Goal: Find specific page/section: Find specific page/section

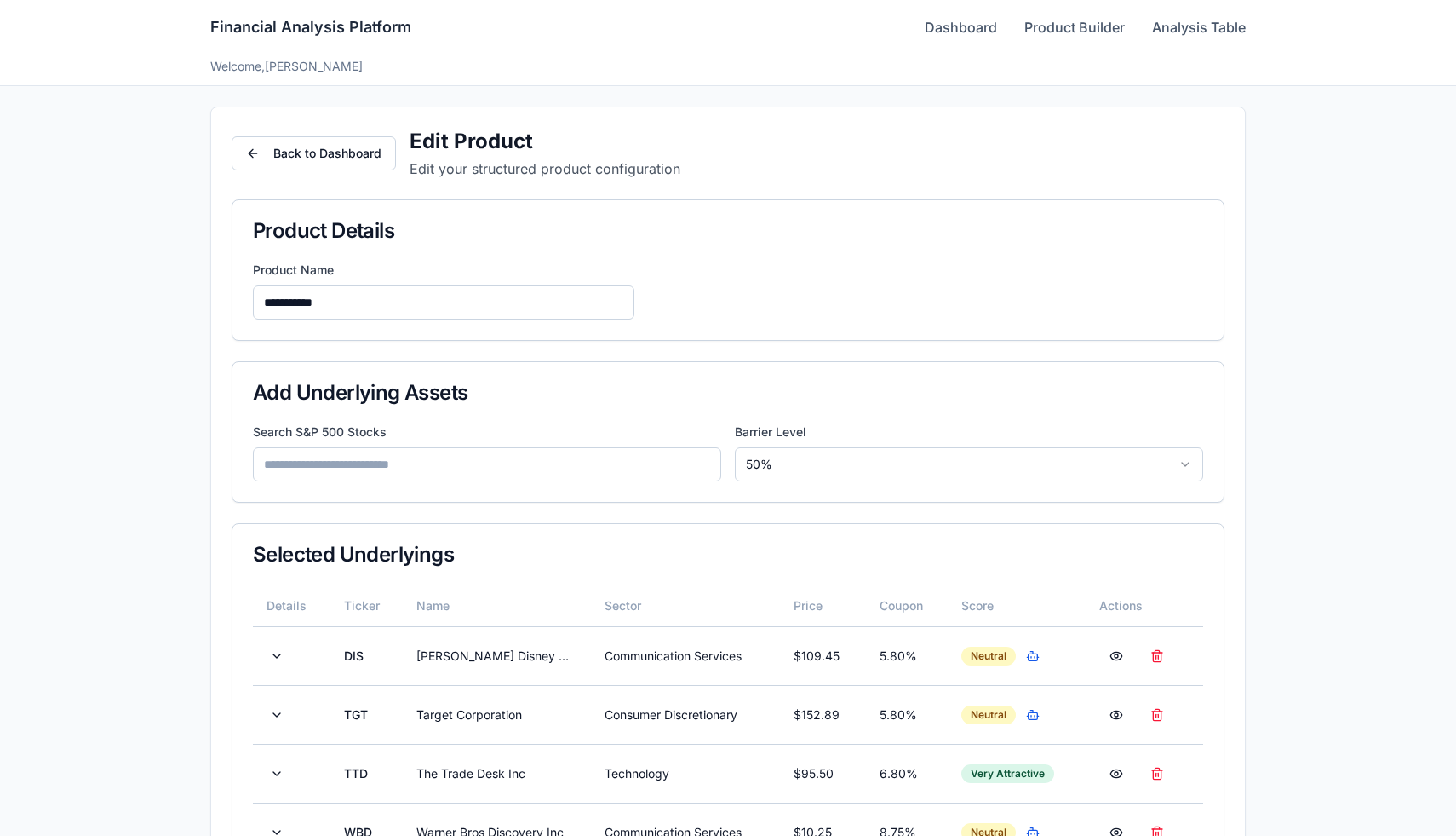
scroll to position [550, 0]
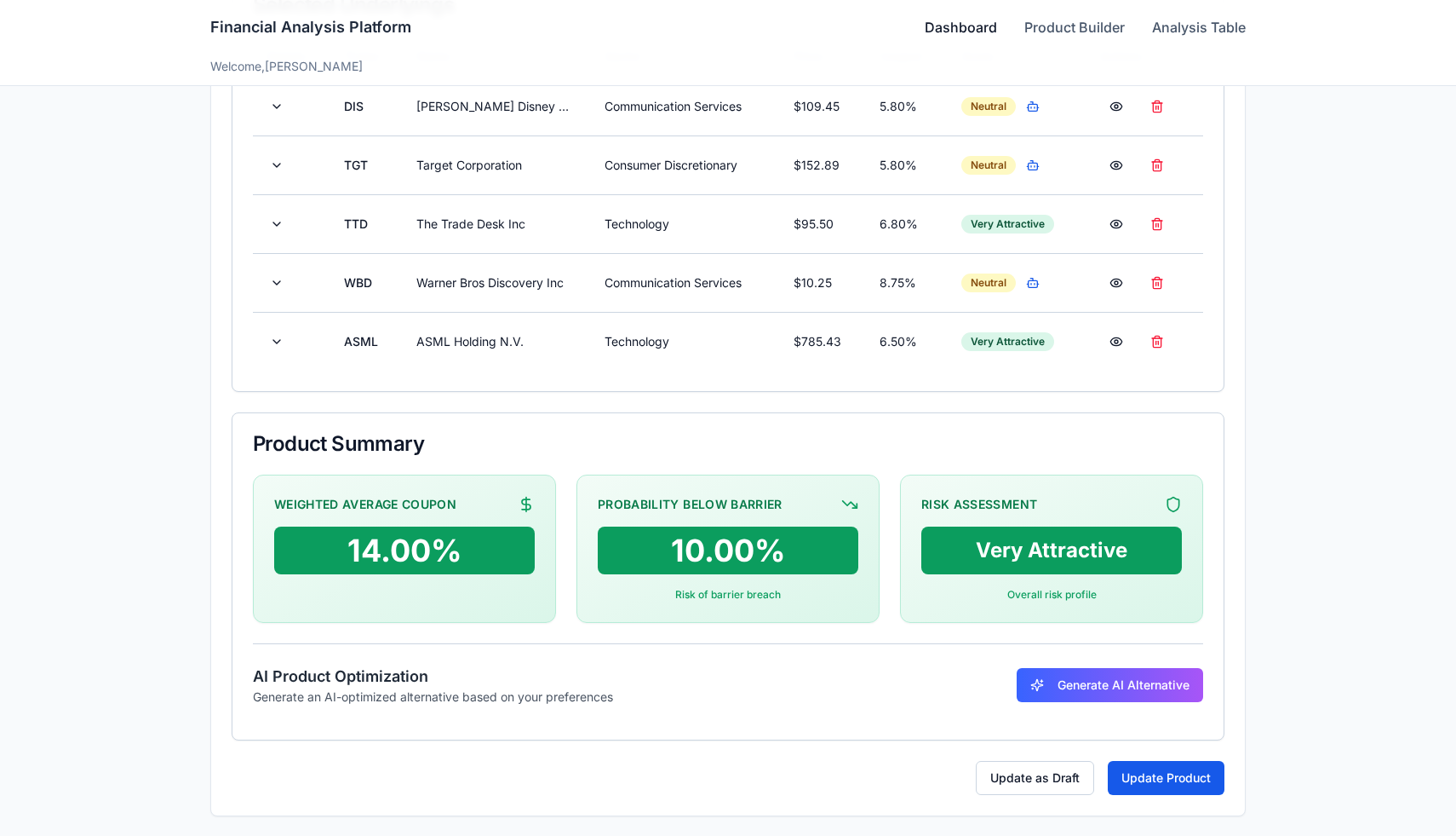
click at [935, 30] on link "Dashboard" at bounding box center [961, 27] width 72 height 21
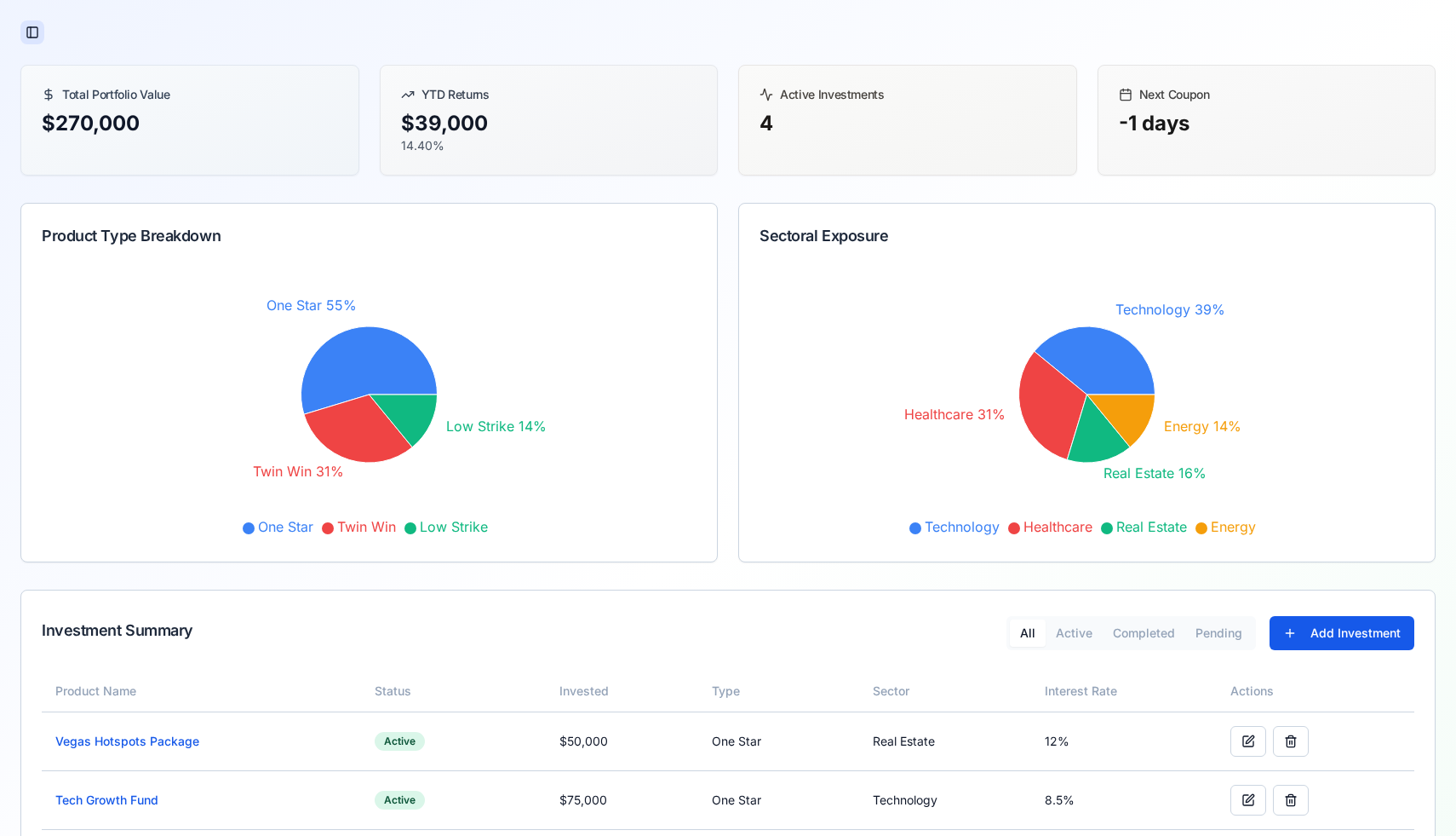
click at [37, 39] on button "Toggle Sidebar" at bounding box center [33, 33] width 24 height 24
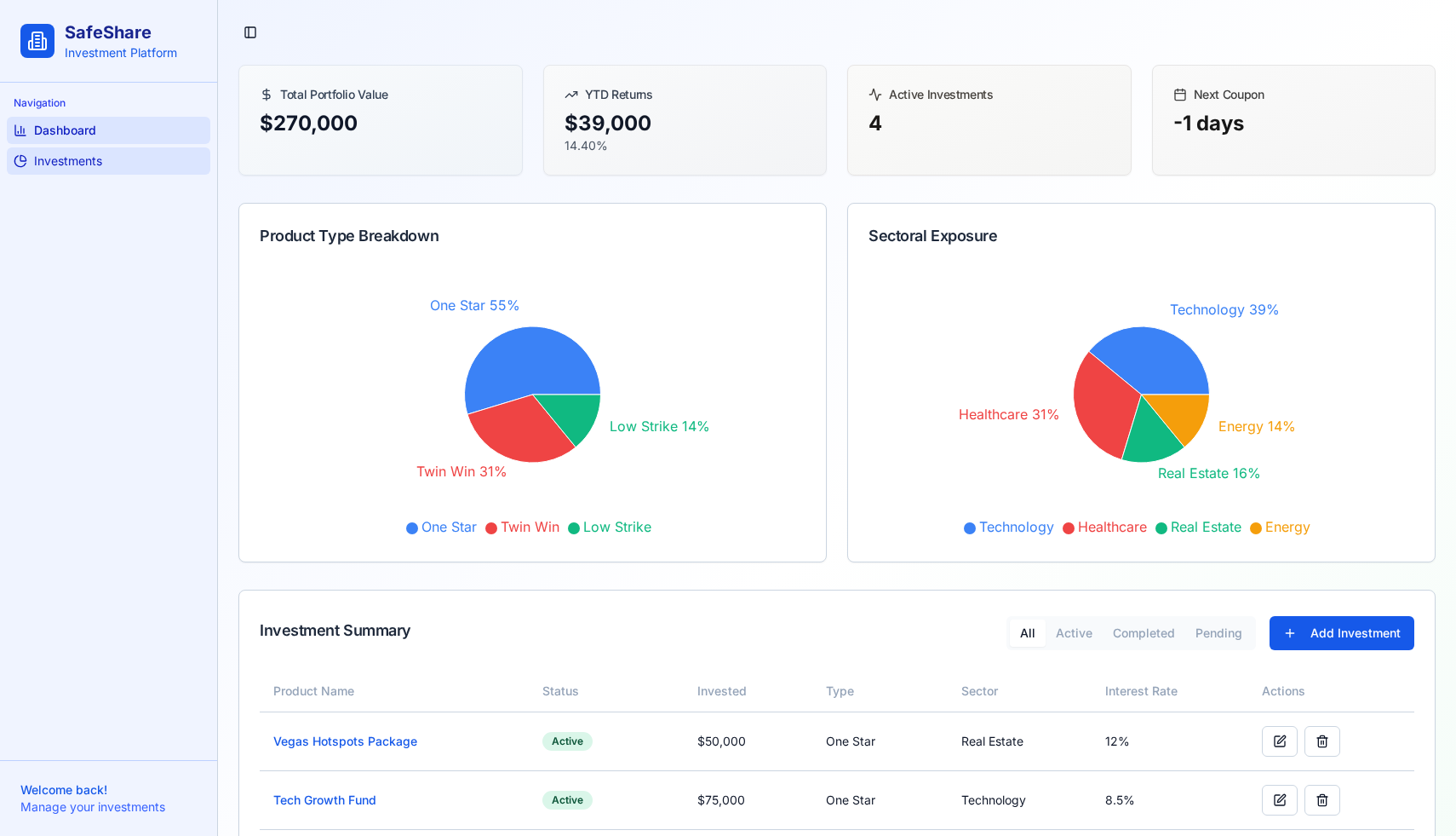
click at [79, 159] on span "Investments" at bounding box center [68, 161] width 68 height 17
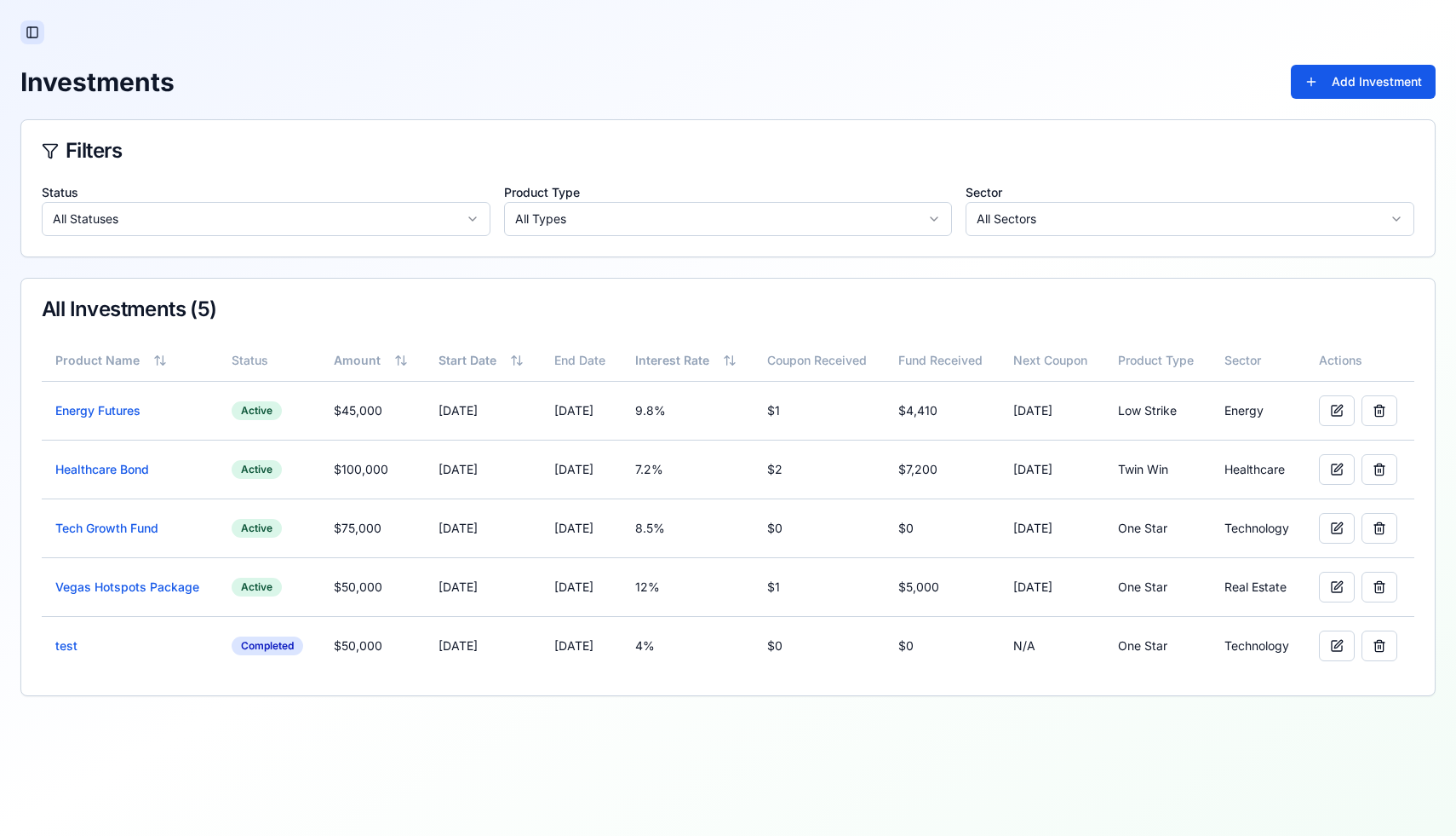
click at [35, 38] on button "Toggle Sidebar" at bounding box center [33, 33] width 24 height 24
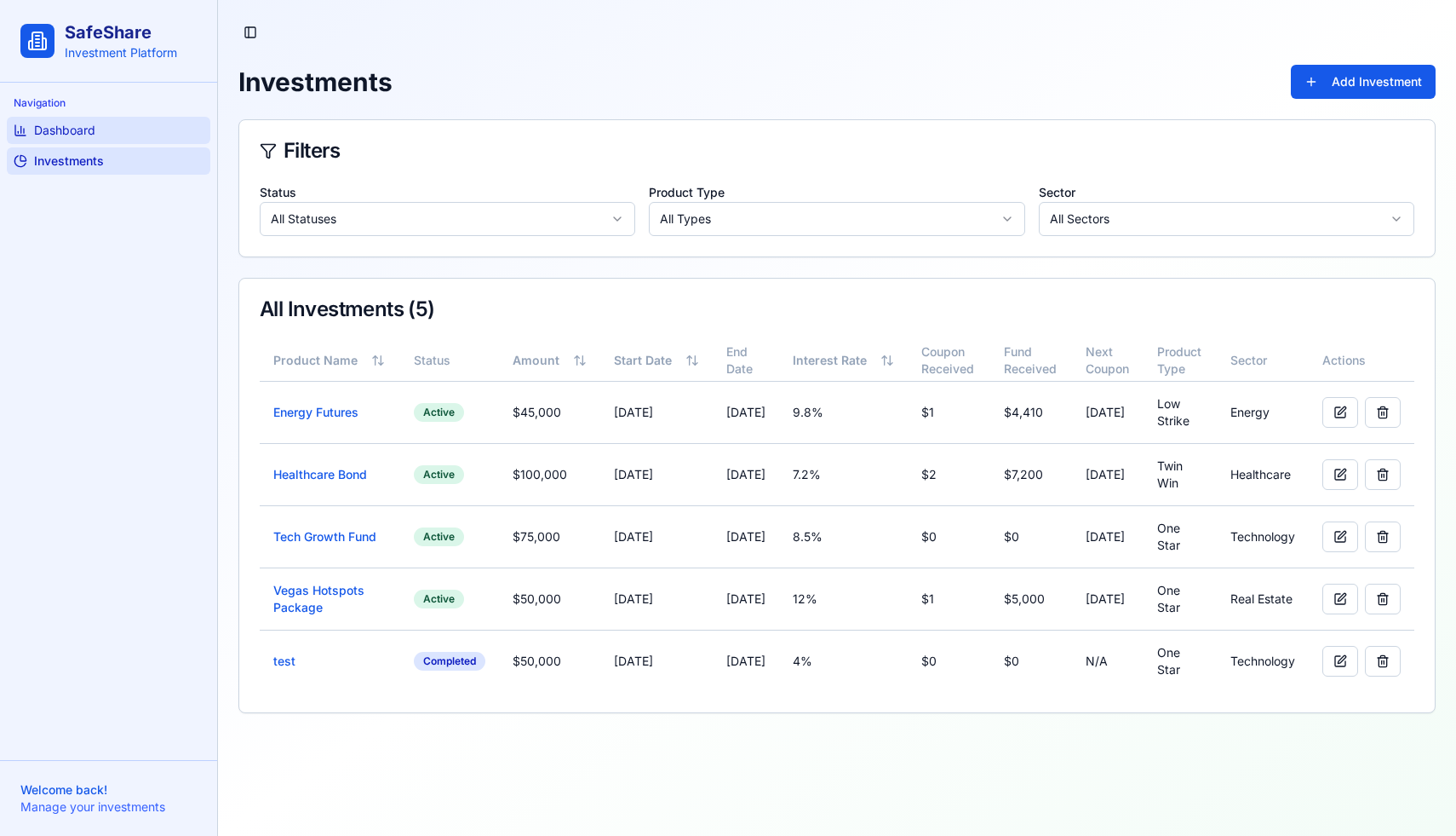
click at [33, 141] on link "Dashboard" at bounding box center [108, 130] width 203 height 27
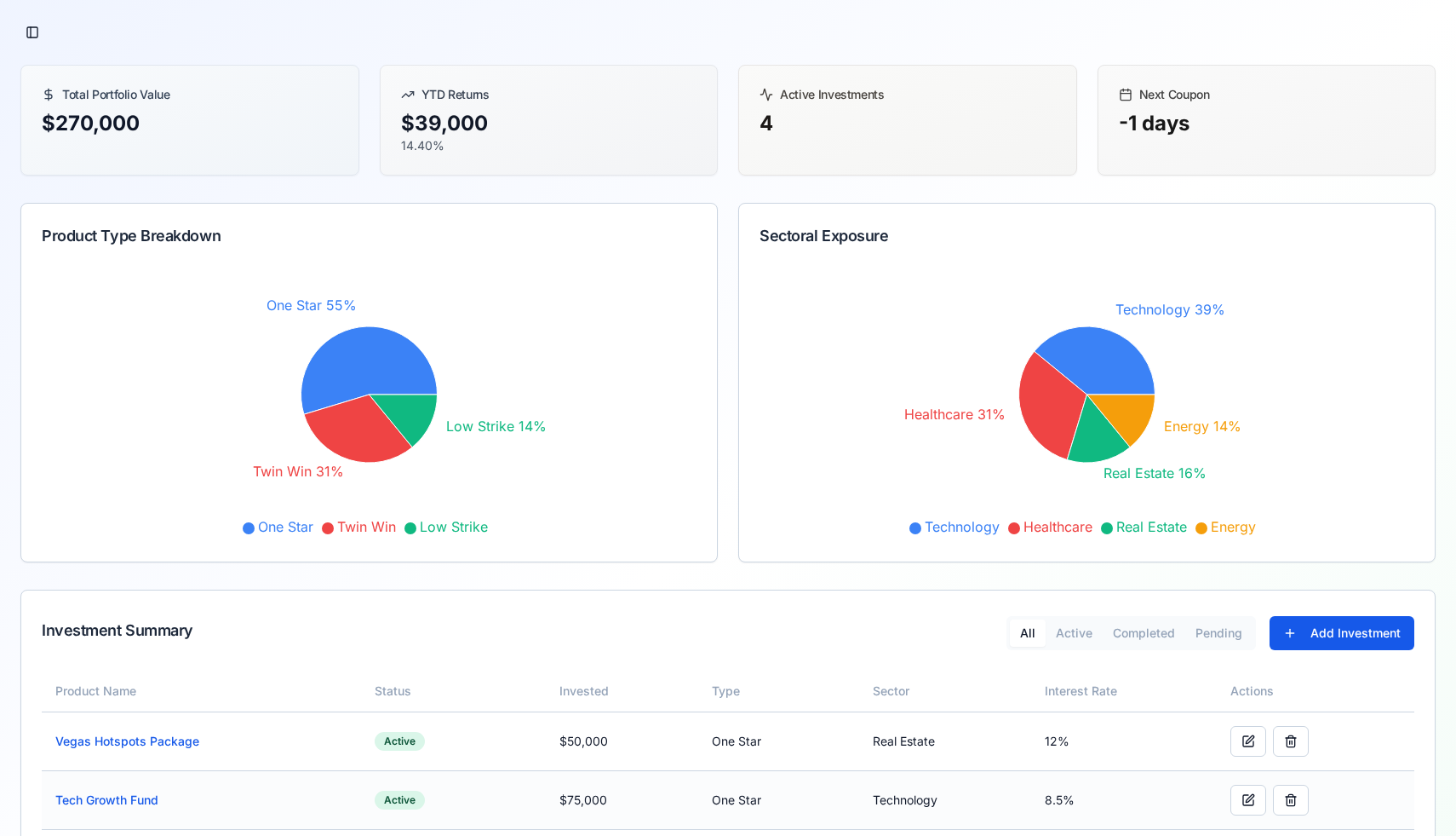
scroll to position [210, 0]
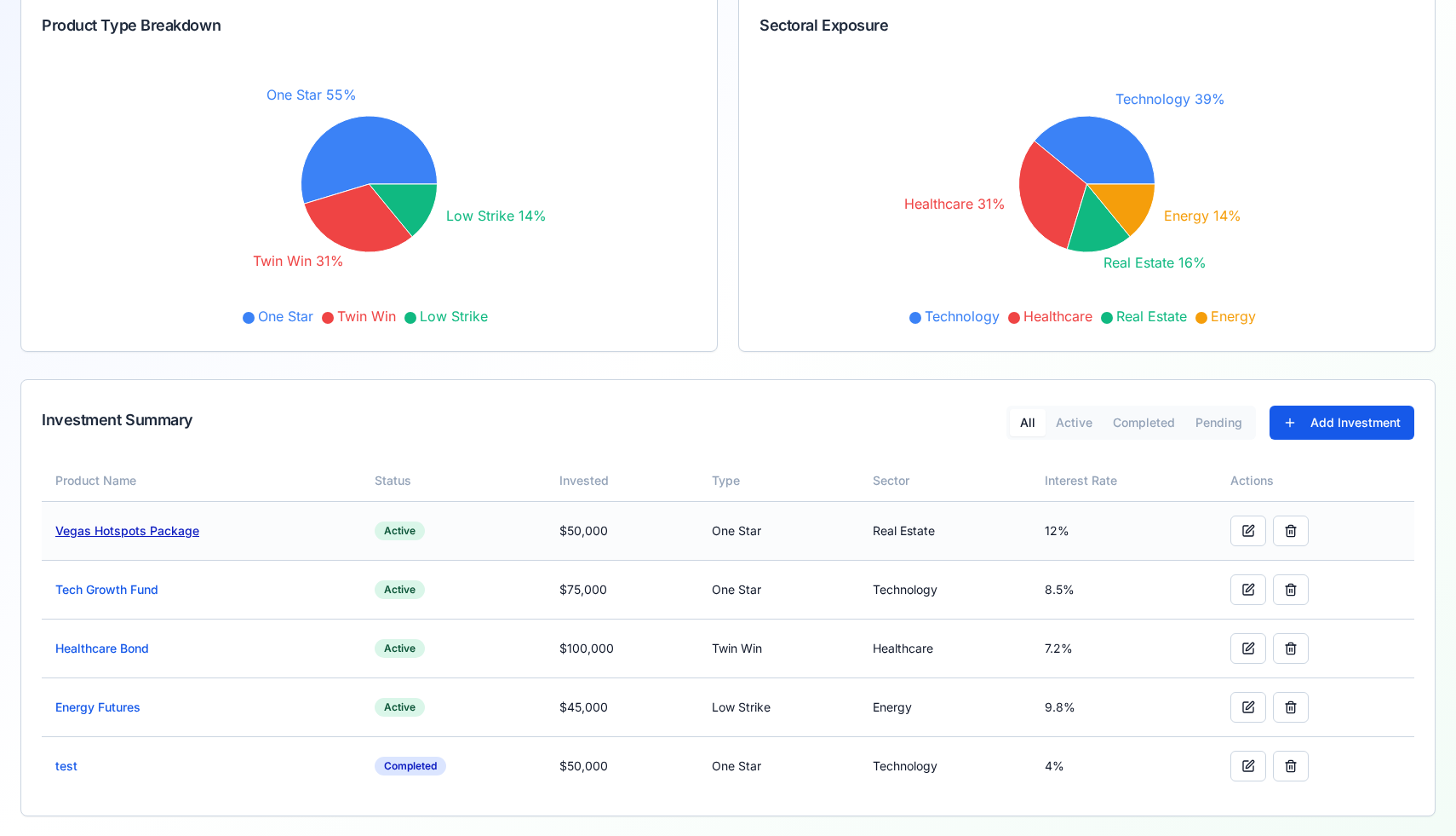
click at [170, 530] on link "Vegas Hotspots Package" at bounding box center [128, 530] width 144 height 15
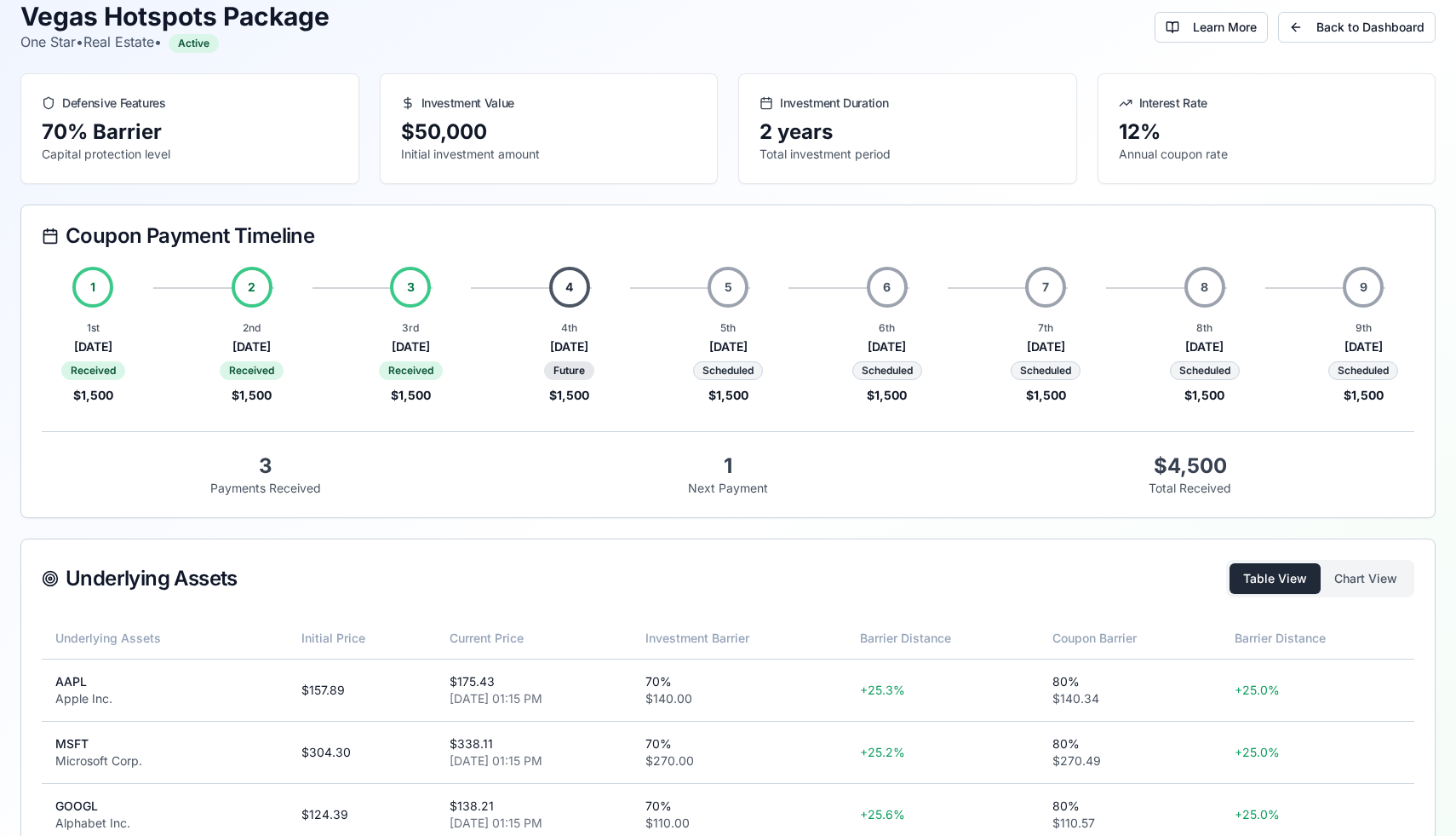
scroll to position [176, 0]
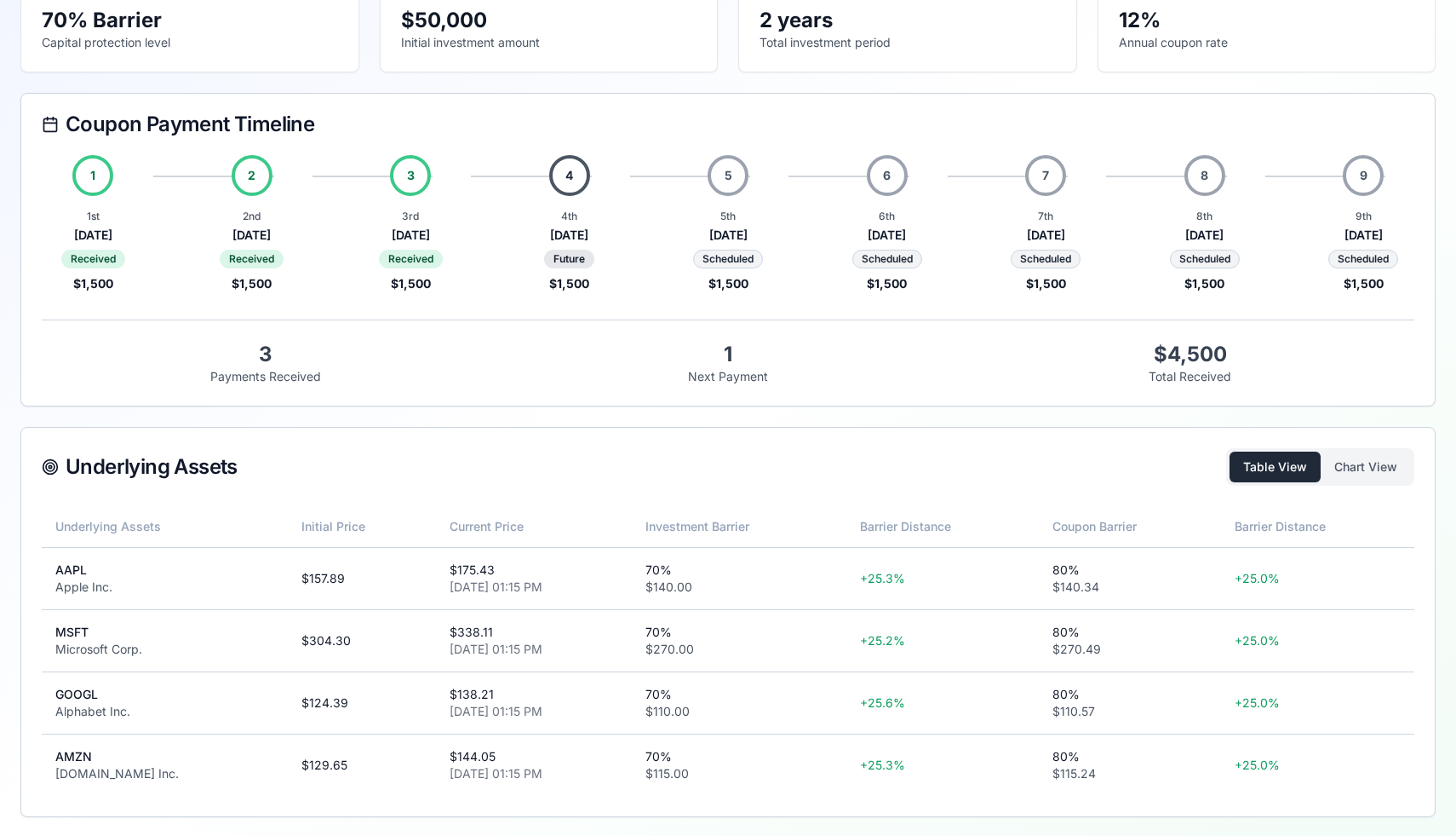
click at [1370, 448] on div "Table View Chart View" at bounding box center [1321, 467] width 189 height 38
click at [1370, 463] on button "Chart View" at bounding box center [1365, 467] width 90 height 31
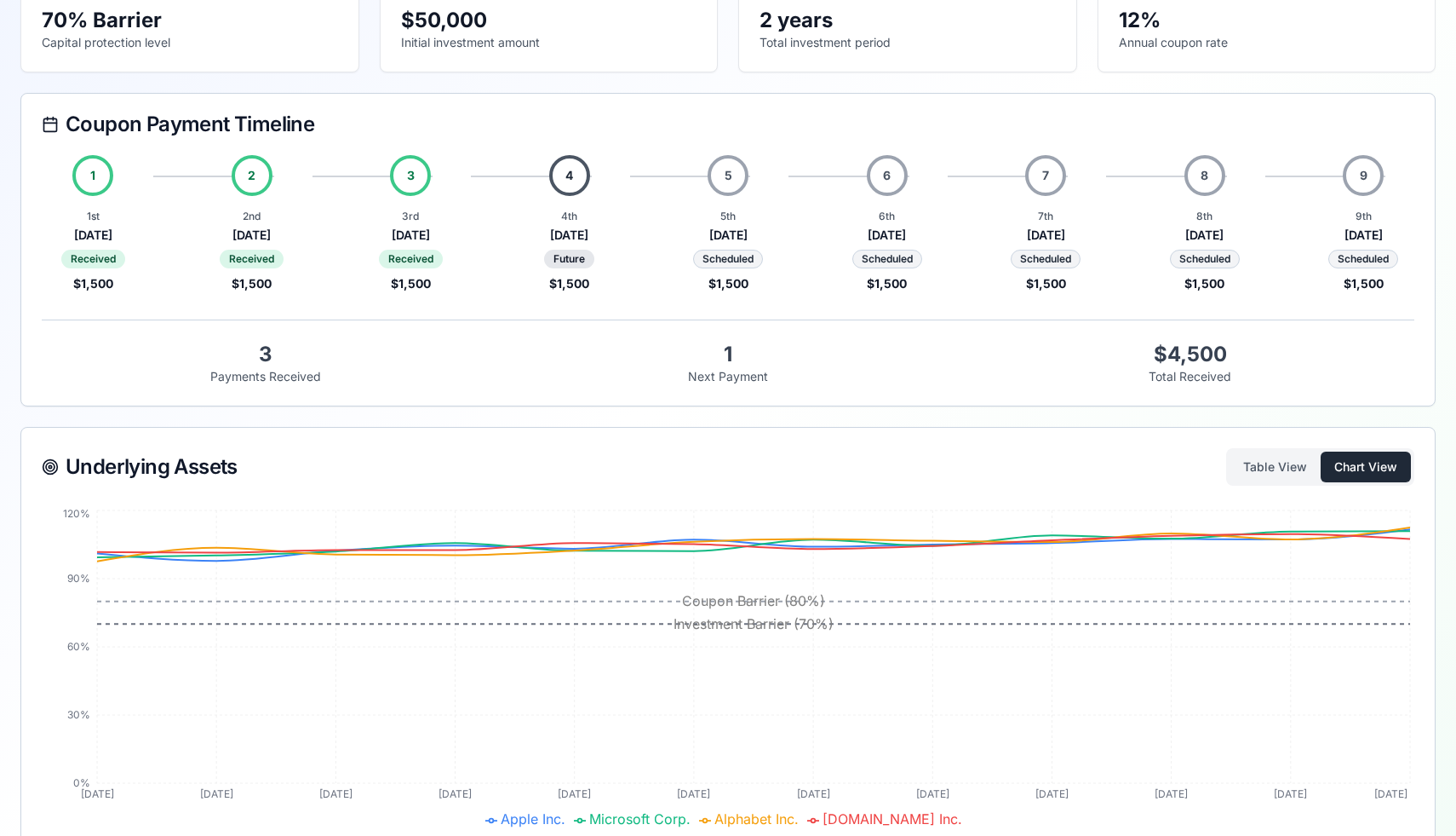
scroll to position [0, 0]
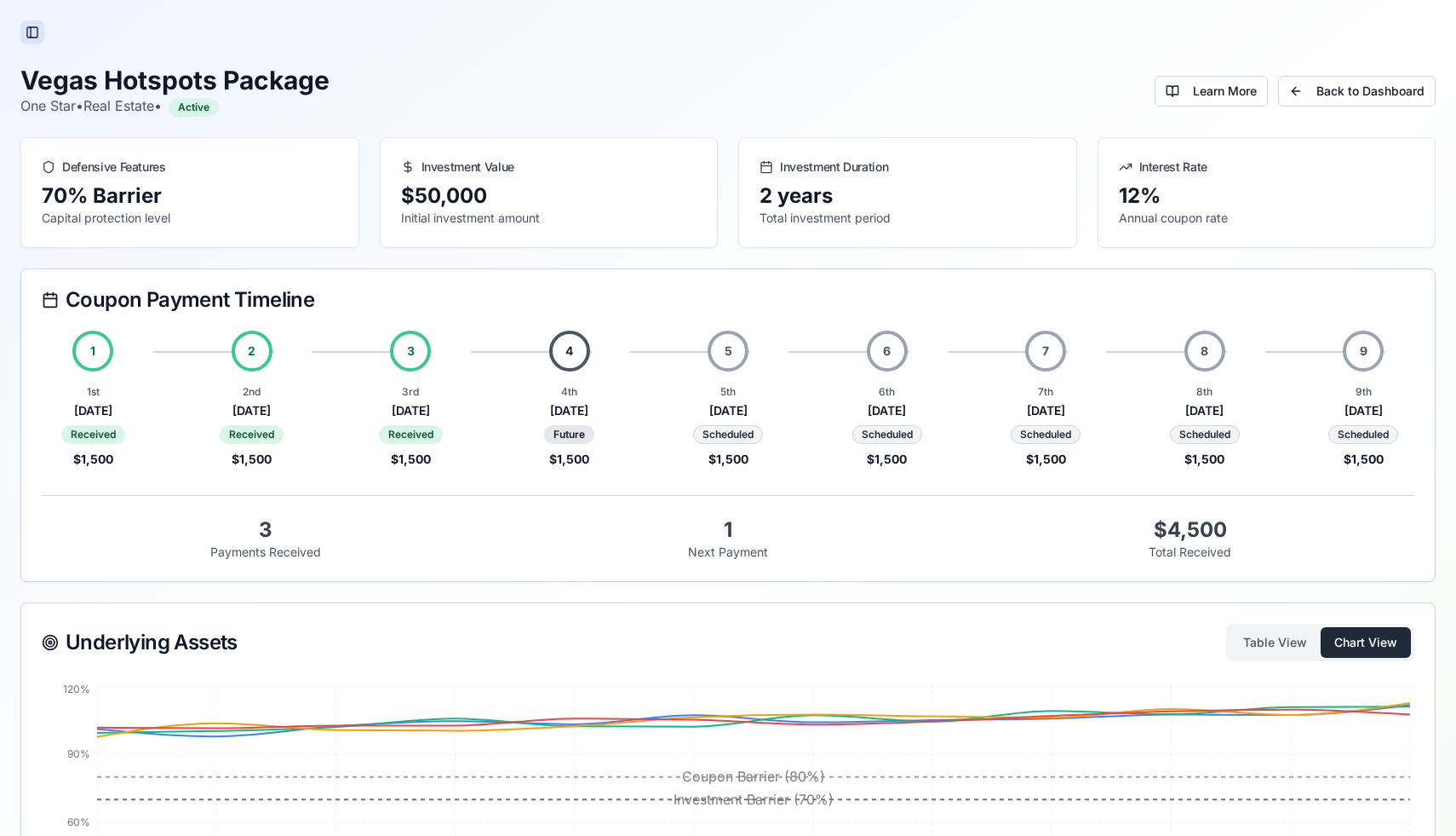
click at [24, 33] on button "Toggle Sidebar" at bounding box center [33, 33] width 24 height 24
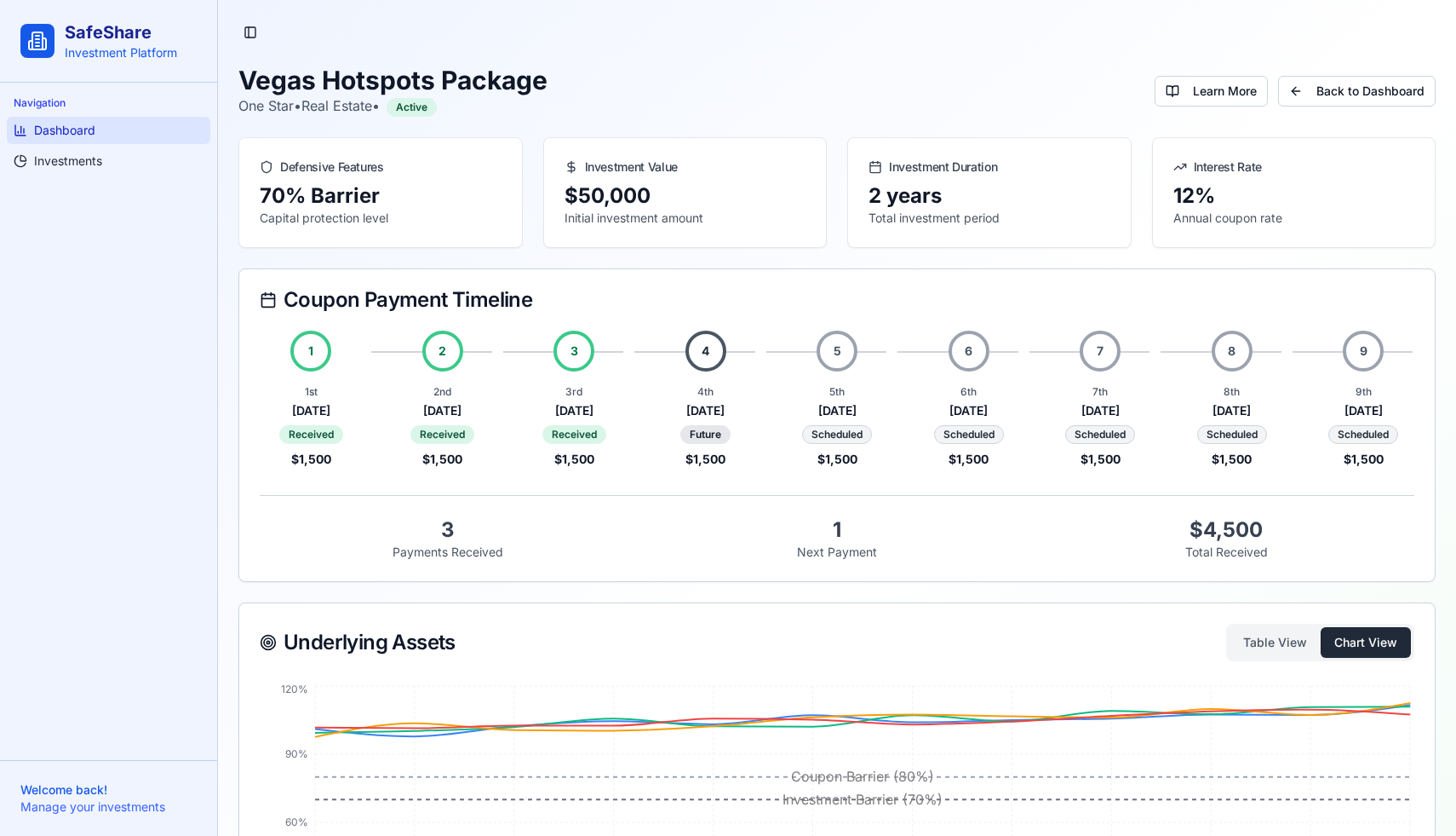
click at [72, 132] on span "Dashboard" at bounding box center [65, 130] width 62 height 17
